Goal: Contribute content: Contribute content

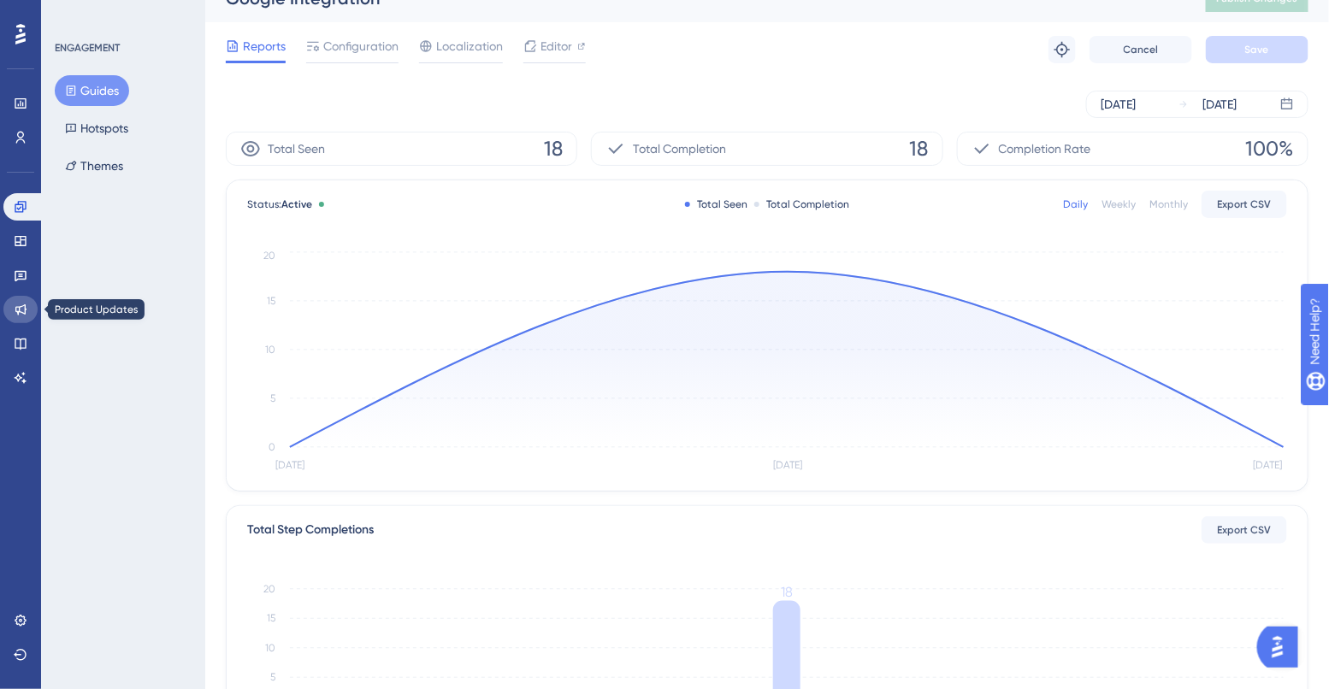
click at [15, 306] on icon at bounding box center [21, 310] width 14 height 14
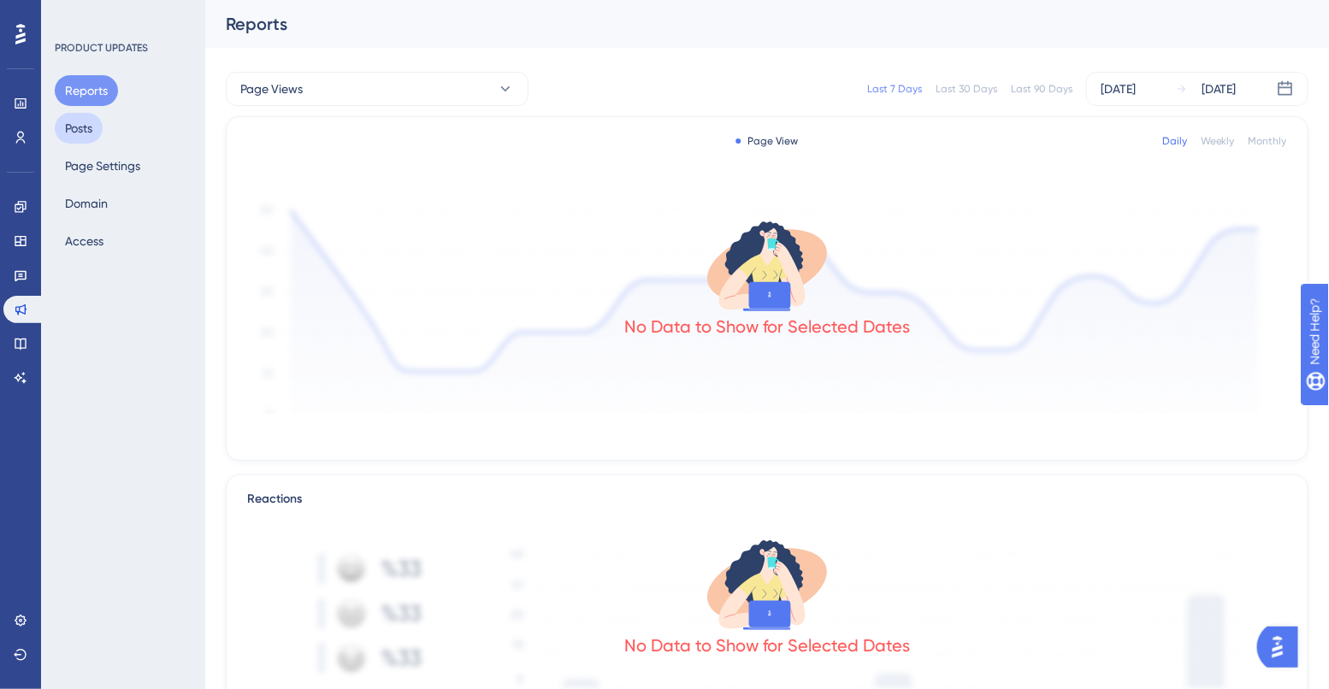
click at [70, 137] on button "Posts" at bounding box center [79, 128] width 48 height 31
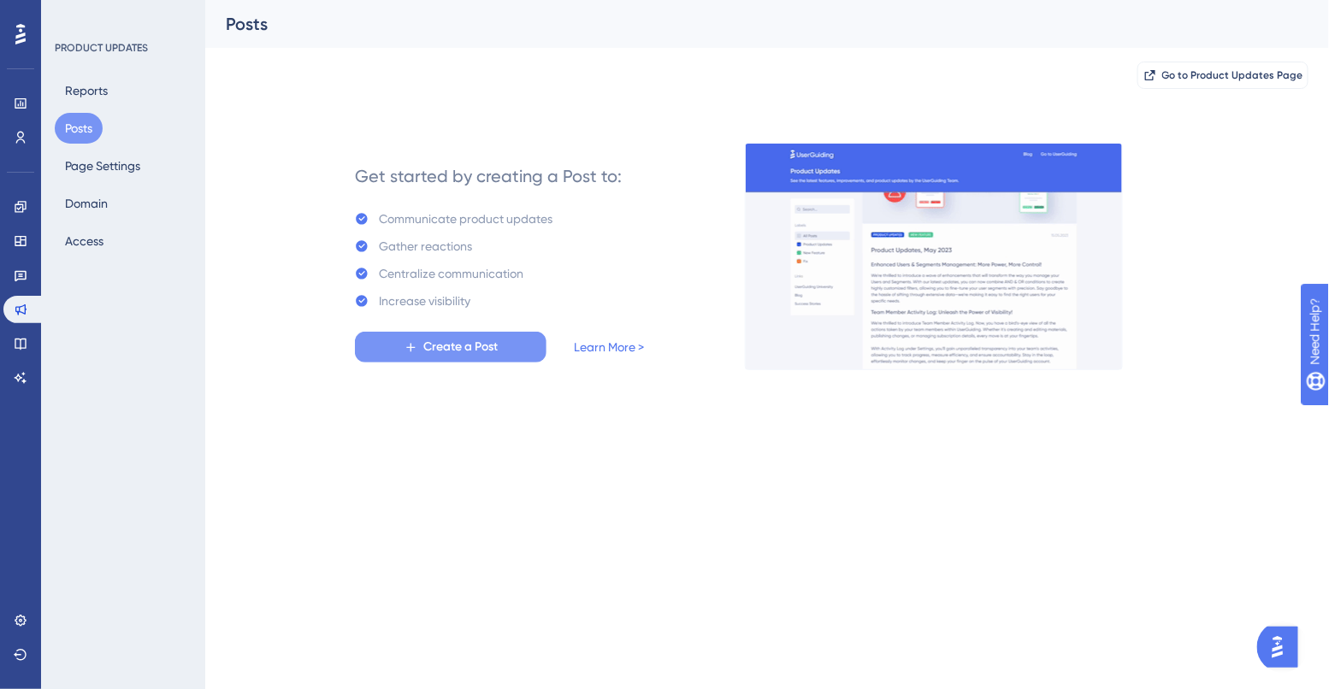
click at [464, 352] on span "Create a Post" at bounding box center [460, 347] width 74 height 21
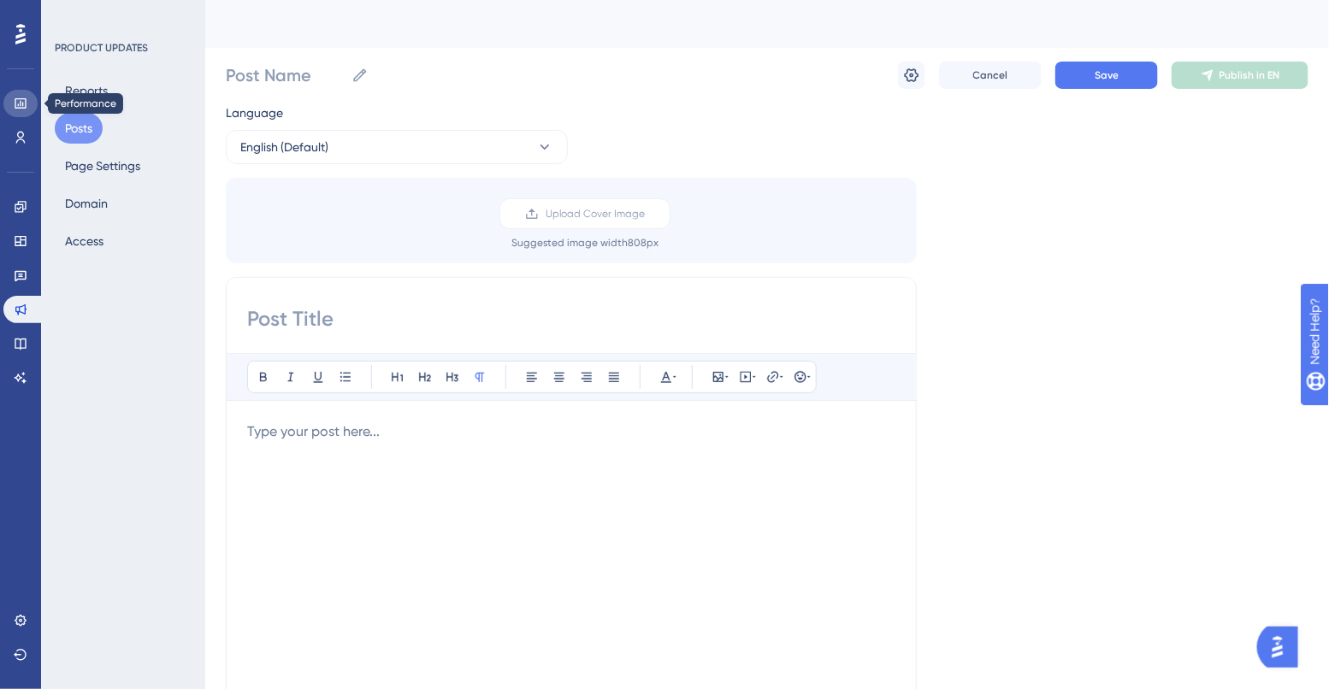
click at [20, 98] on icon at bounding box center [20, 103] width 11 height 10
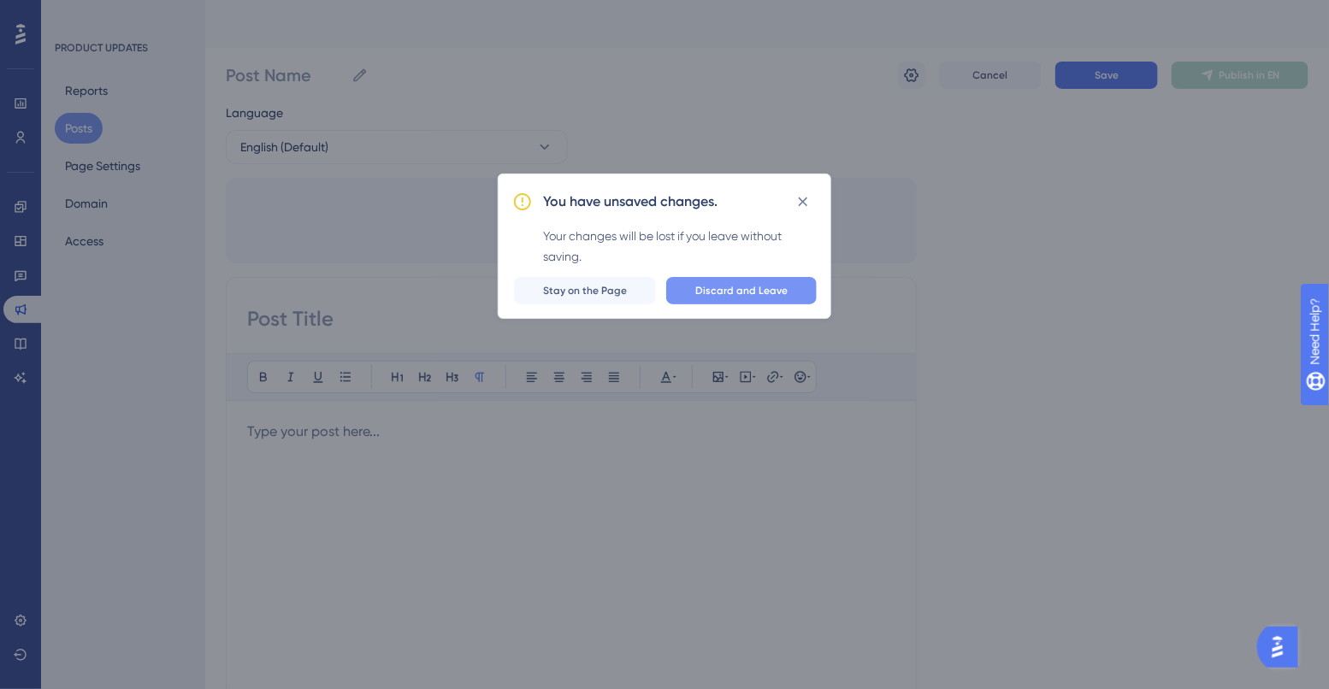
click at [682, 294] on button "Discard and Leave" at bounding box center [741, 290] width 151 height 27
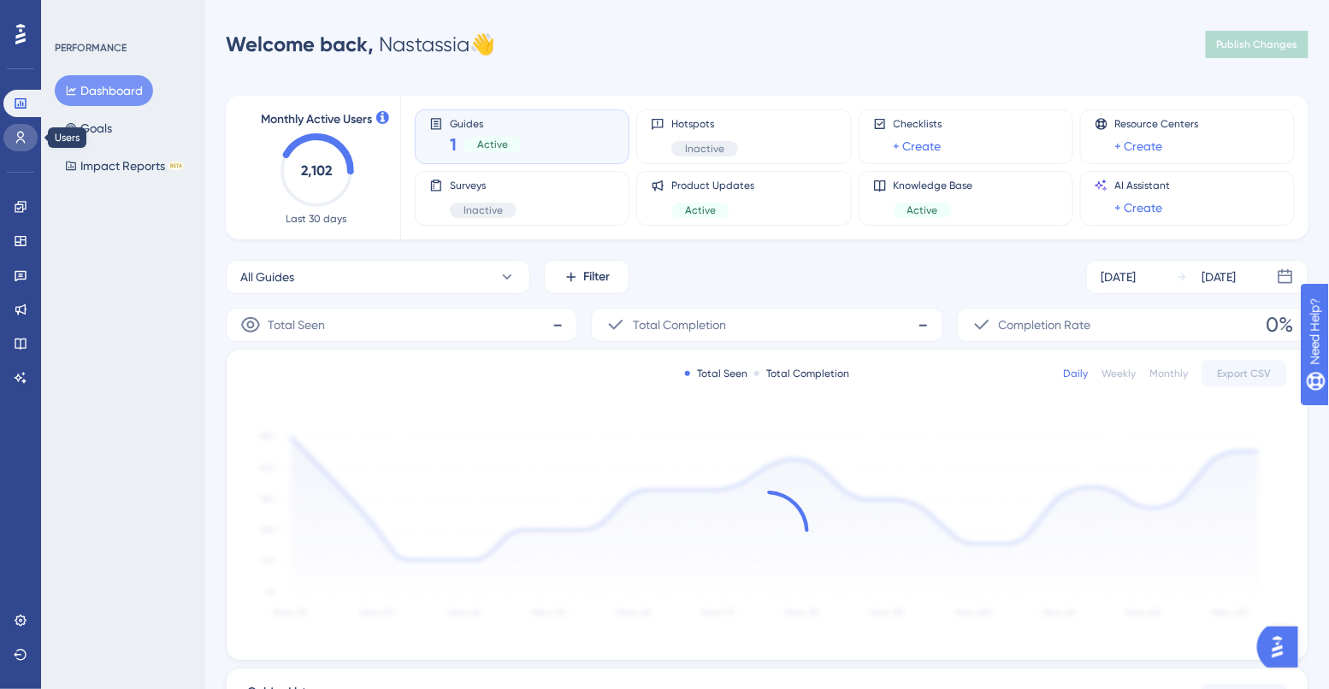
click at [22, 137] on icon at bounding box center [21, 138] width 14 height 14
